Goal: Task Accomplishment & Management: Manage account settings

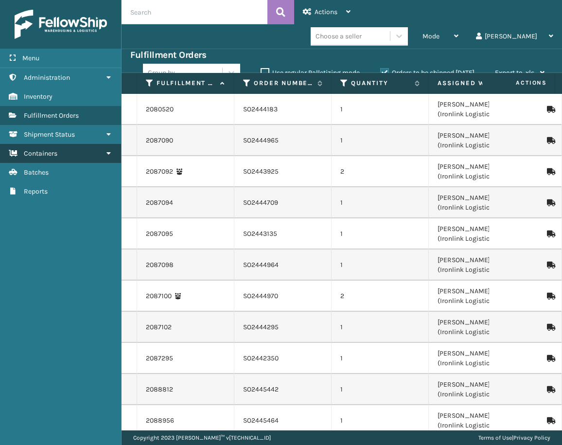
click at [49, 156] on span "Containers" at bounding box center [41, 153] width 34 height 8
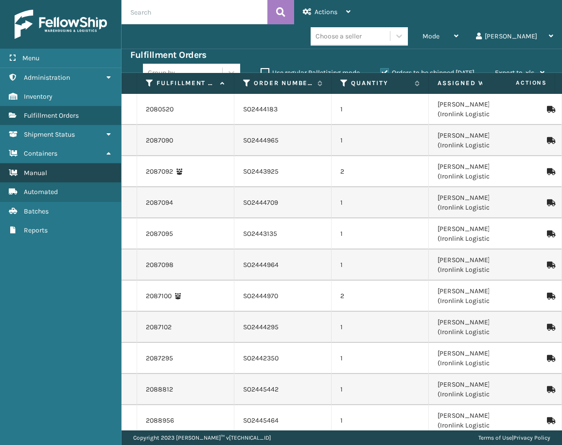
click at [51, 171] on link "Manual" at bounding box center [60, 172] width 121 height 19
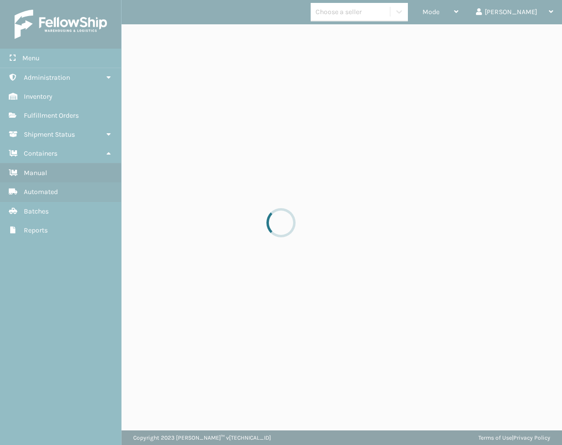
click at [231, 9] on div at bounding box center [281, 222] width 562 height 445
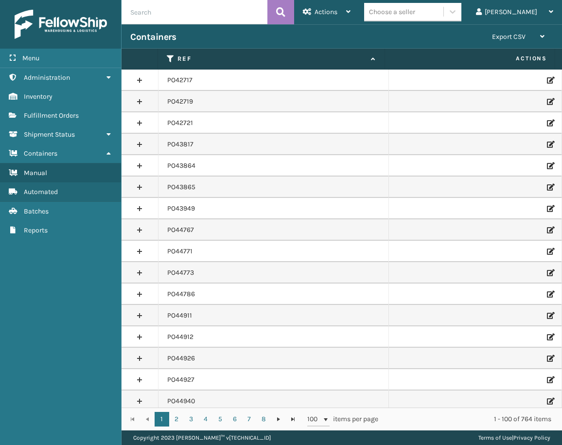
click at [226, 13] on input "text" at bounding box center [194, 12] width 146 height 24
paste input "PO50370"
type input "PO50370"
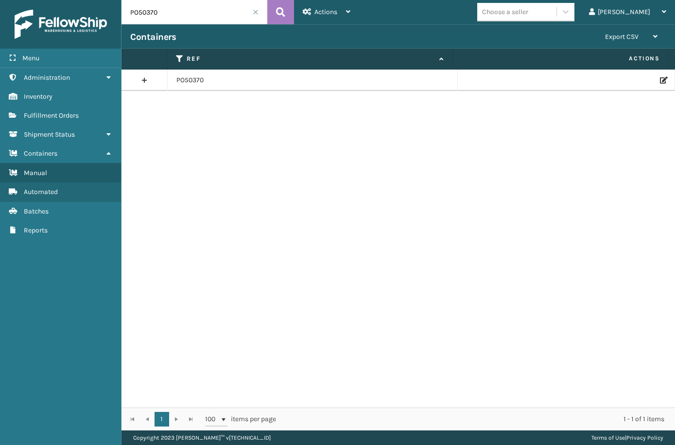
click at [561, 82] on icon at bounding box center [663, 80] width 6 height 7
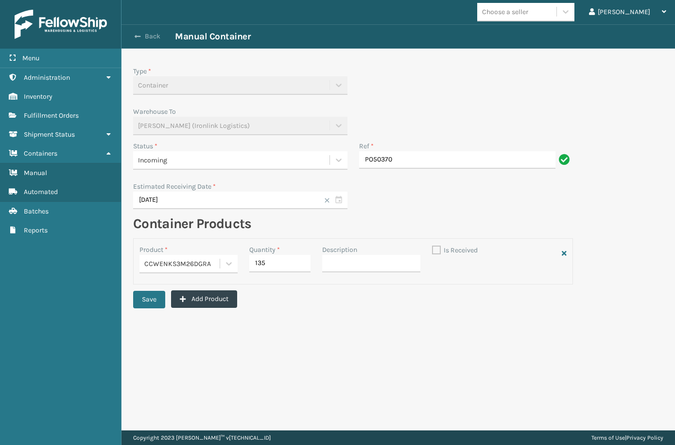
click at [153, 34] on button "Back" at bounding box center [152, 36] width 45 height 9
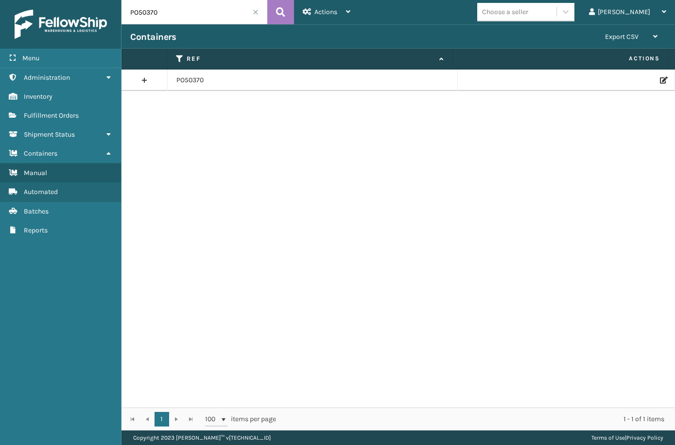
drag, startPoint x: 173, startPoint y: 14, endPoint x: 110, endPoint y: 5, distance: 62.8
click at [112, 0] on div "Menu Administration Inventory Fulfillment Orders Shipment Status Containers Man…" at bounding box center [337, 0] width 675 height 0
paste input "49512"
type input "PO49512"
click at [561, 81] on div at bounding box center [566, 80] width 199 height 7
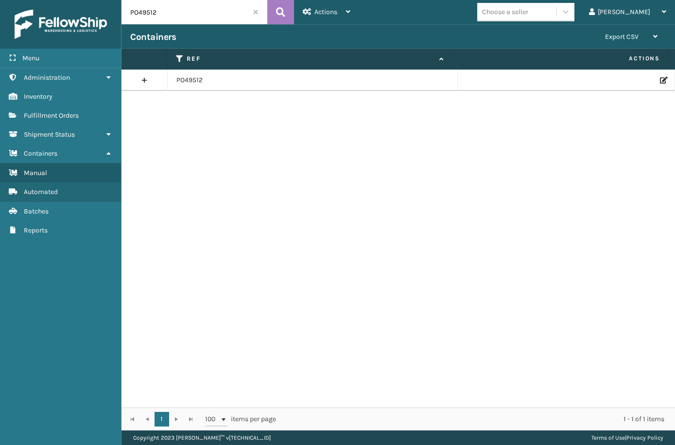
click at [561, 81] on icon at bounding box center [663, 80] width 6 height 7
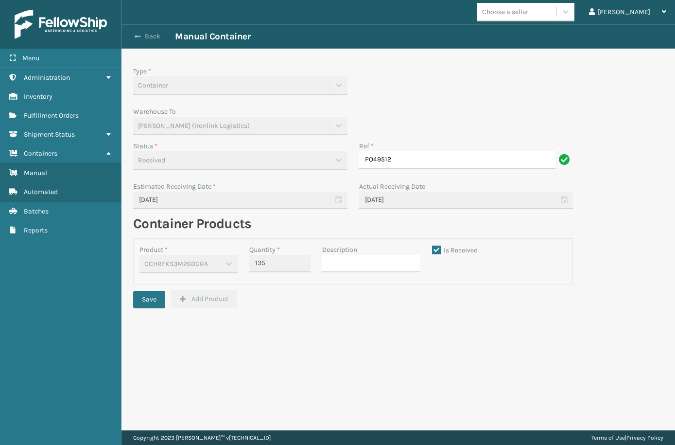
click at [149, 32] on button "Back" at bounding box center [152, 36] width 45 height 9
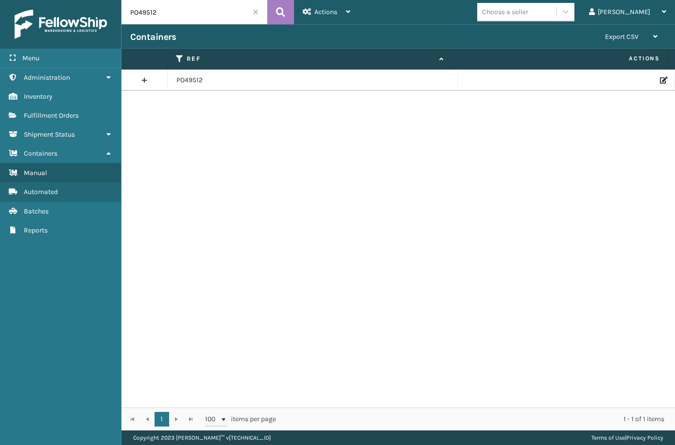
drag, startPoint x: 166, startPoint y: 11, endPoint x: 126, endPoint y: 10, distance: 39.9
click at [127, 10] on input "PO49512" at bounding box center [194, 12] width 146 height 24
paste input "50448"
type input "PO50448"
click at [561, 80] on icon at bounding box center [663, 80] width 6 height 7
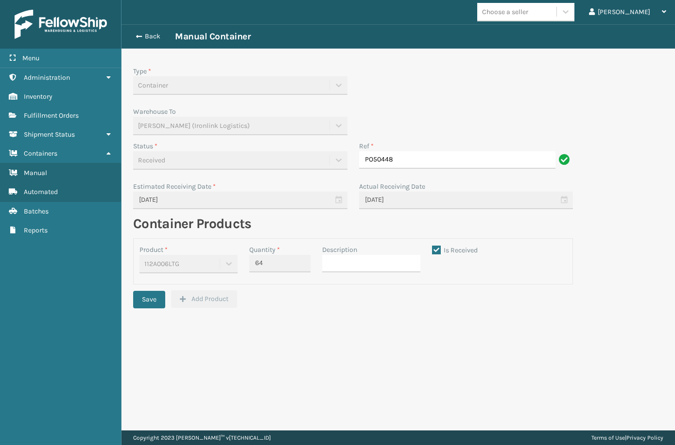
drag, startPoint x: 153, startPoint y: 31, endPoint x: 162, endPoint y: 31, distance: 9.2
click at [153, 31] on div "Back Manual Container" at bounding box center [398, 37] width 536 height 12
click at [162, 33] on button "Back" at bounding box center [152, 36] width 45 height 9
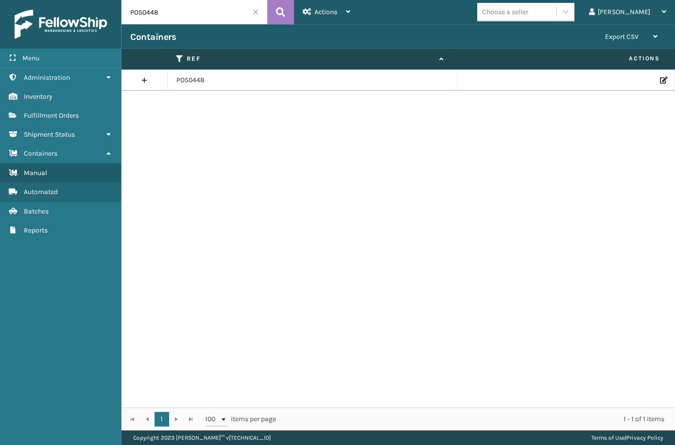
drag, startPoint x: 168, startPoint y: 14, endPoint x: 104, endPoint y: 13, distance: 63.2
click at [104, 0] on div "Menu Administration Inventory Fulfillment Orders Shipment Status Containers Man…" at bounding box center [337, 0] width 675 height 0
paste input "03"
drag, startPoint x: 163, startPoint y: 20, endPoint x: 122, endPoint y: 15, distance: 40.6
click at [122, 15] on input "PO50403" at bounding box center [194, 12] width 146 height 24
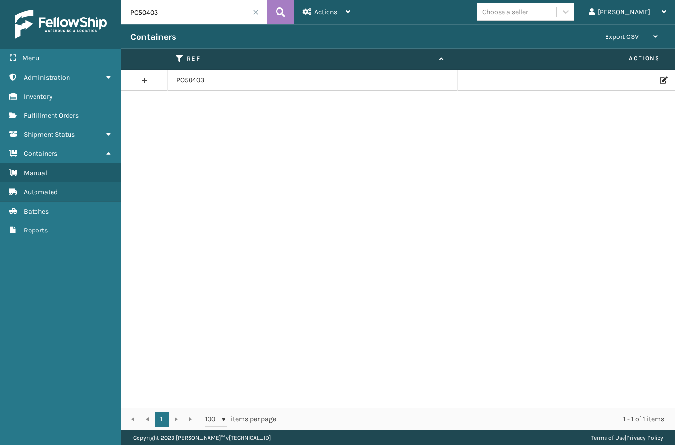
paste input "370"
type input "PO50370"
click at [561, 78] on icon at bounding box center [663, 80] width 6 height 7
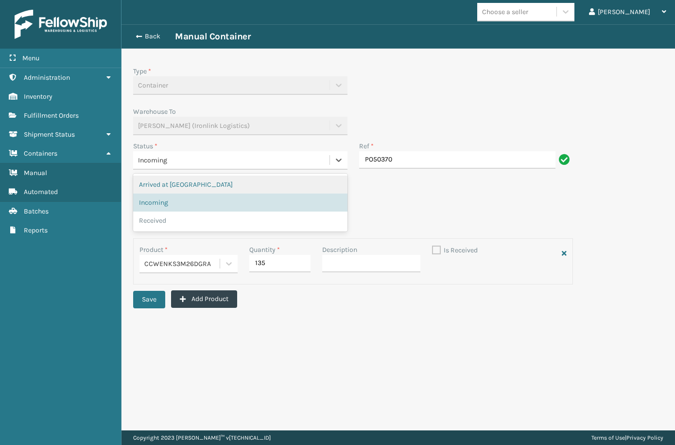
click at [202, 157] on div "Incoming" at bounding box center [231, 160] width 187 height 10
click at [165, 215] on div "Received" at bounding box center [240, 220] width 214 height 18
checkbox input "true"
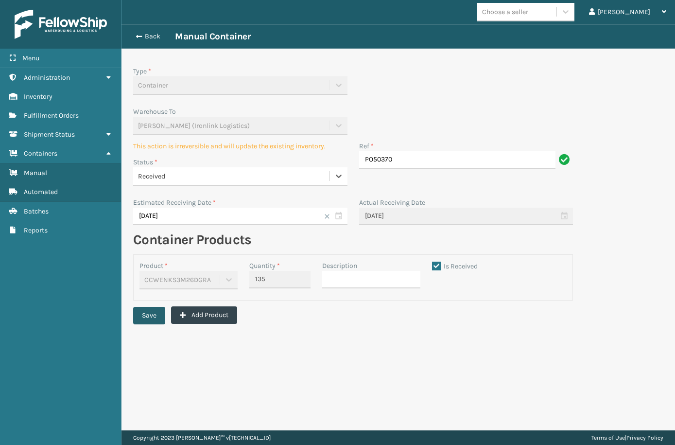
click at [146, 311] on button "Save" at bounding box center [149, 315] width 32 height 17
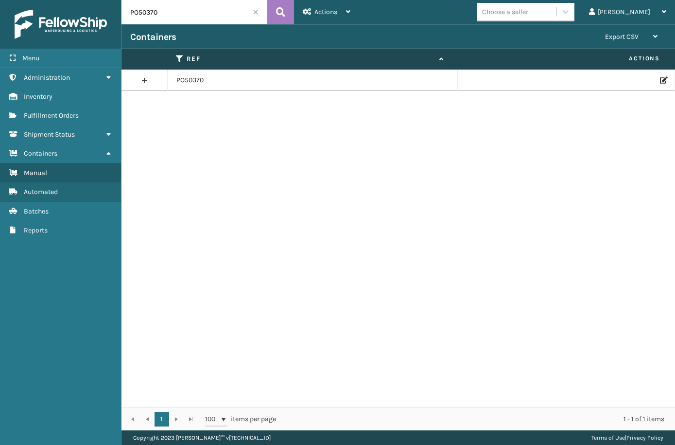
drag, startPoint x: 157, startPoint y: 13, endPoint x: 104, endPoint y: 10, distance: 53.5
click at [104, 0] on div "Menu Administration Inventory Fulfillment Orders Shipment Status Containers Man…" at bounding box center [337, 0] width 675 height 0
paste input "49498"
type input "PO49498"
click at [561, 79] on icon at bounding box center [663, 80] width 6 height 7
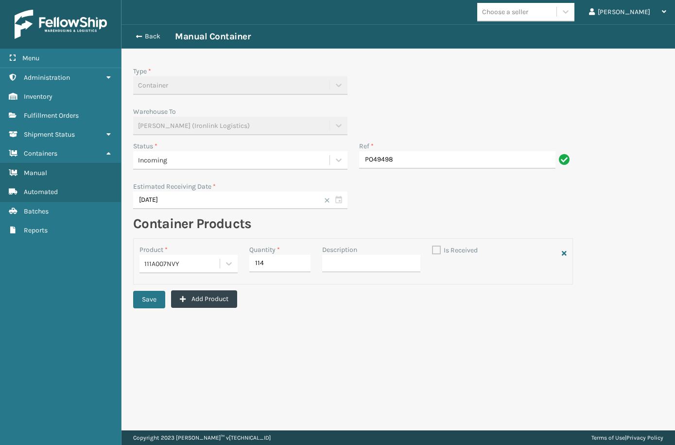
click at [169, 158] on div "Incoming" at bounding box center [231, 160] width 187 height 10
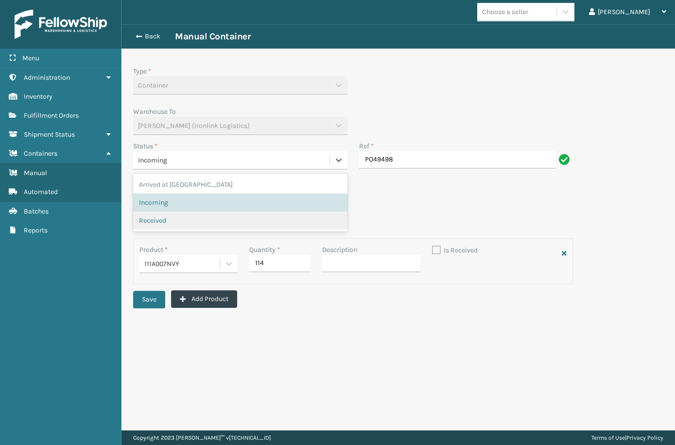
click at [160, 216] on span "Received" at bounding box center [152, 220] width 27 height 10
checkbox input "true"
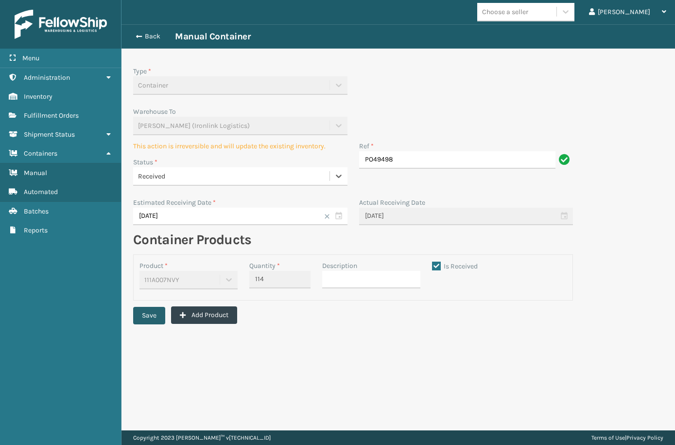
click at [150, 313] on button "Save" at bounding box center [149, 315] width 32 height 17
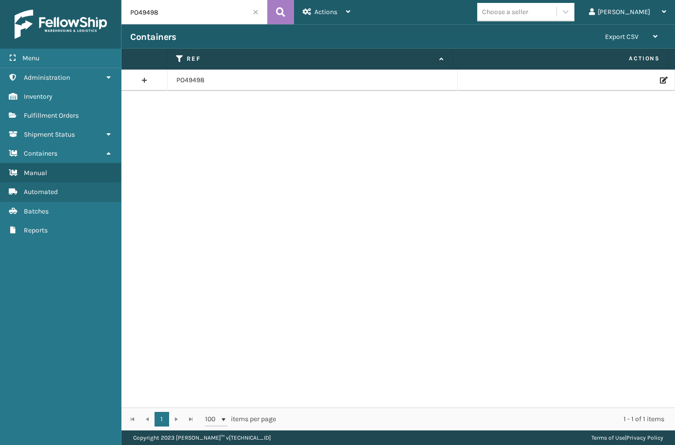
drag, startPoint x: 165, startPoint y: 14, endPoint x: 109, endPoint y: 7, distance: 56.8
click at [109, 0] on div "Menu Administration Inventory Fulfillment Orders Shipment Status Containers Man…" at bounding box center [337, 0] width 675 height 0
paste input "725"
type input "PO49725"
click at [561, 80] on icon at bounding box center [663, 80] width 6 height 7
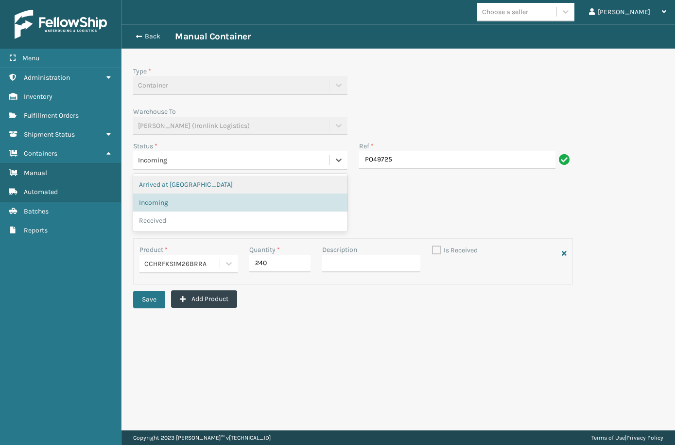
click at [166, 156] on span "Incoming" at bounding box center [152, 160] width 29 height 10
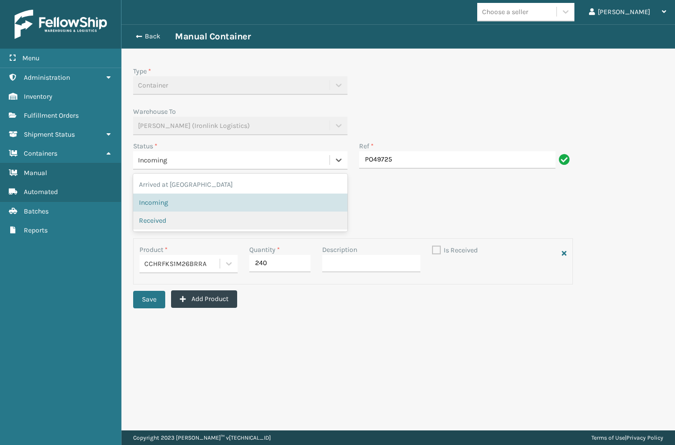
click at [147, 223] on span "Received" at bounding box center [152, 220] width 27 height 10
checkbox input "true"
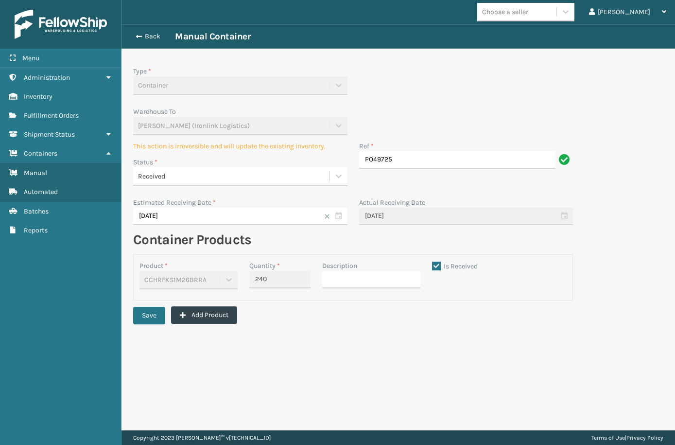
click at [148, 326] on div "Save Add Product" at bounding box center [353, 318] width 440 height 24
click at [150, 321] on button "Save" at bounding box center [149, 315] width 32 height 17
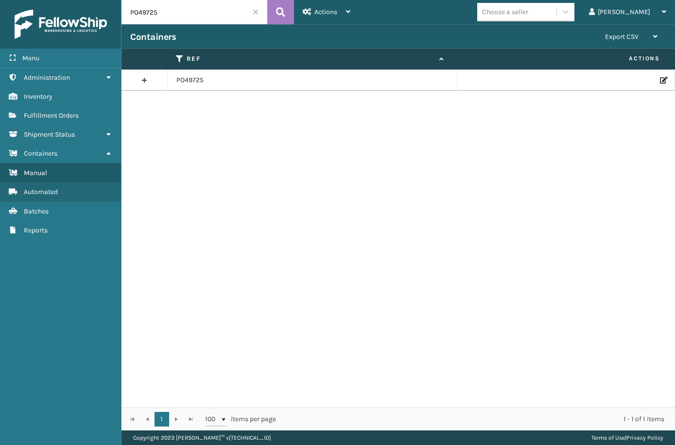
click at [561, 80] on icon at bounding box center [663, 80] width 6 height 7
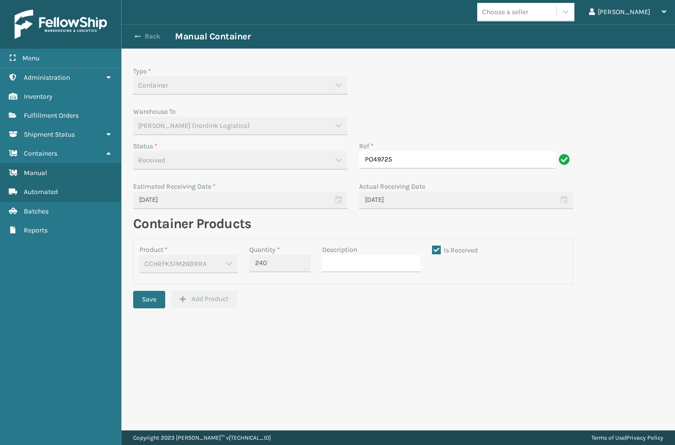
click at [137, 34] on span "button" at bounding box center [138, 36] width 6 height 7
